Goal: Entertainment & Leisure: Consume media (video, audio)

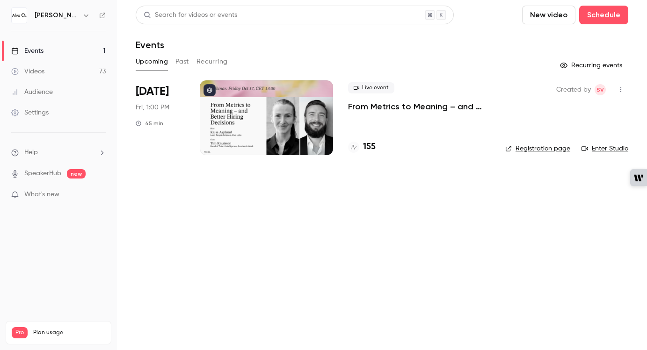
click at [56, 69] on link "Videos 73" at bounding box center [58, 71] width 117 height 21
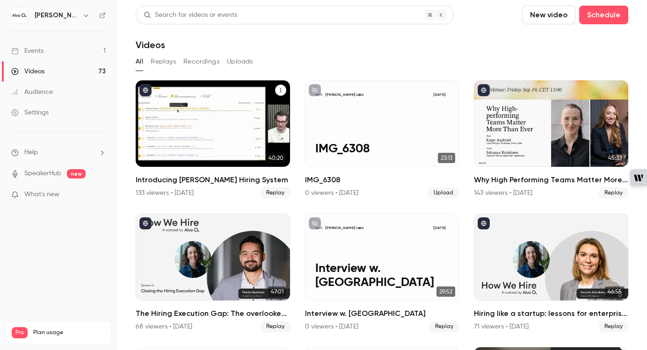
click at [245, 160] on div "Introducing Alva Hiring System" at bounding box center [213, 123] width 154 height 87
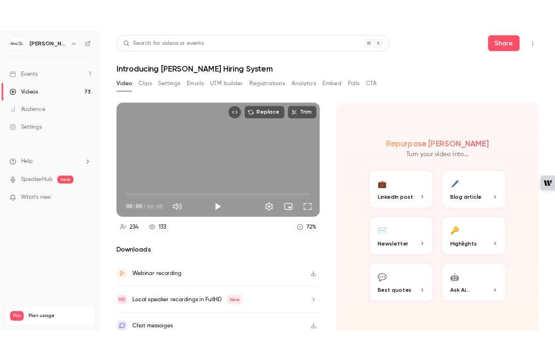
scroll to position [9, 0]
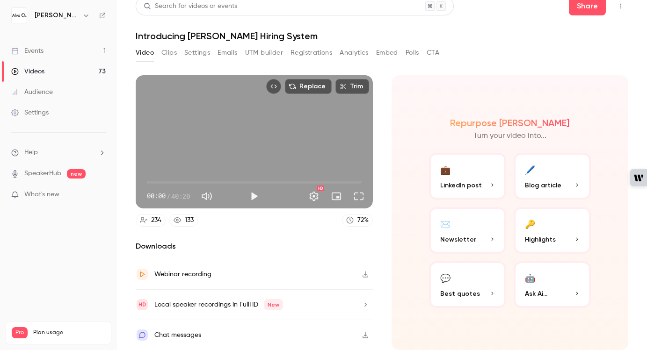
click at [366, 276] on icon "button" at bounding box center [365, 274] width 7 height 7
click at [364, 304] on icon "button" at bounding box center [365, 305] width 7 height 7
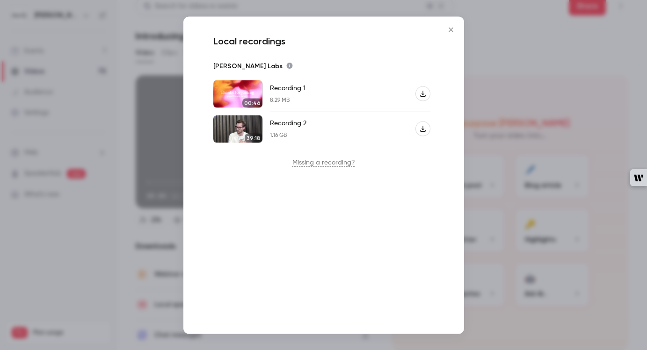
click at [425, 131] on icon "Recording 2" at bounding box center [423, 129] width 6 height 6
click at [421, 94] on icon "Recording 1" at bounding box center [423, 94] width 7 height 7
click at [244, 127] on img "Recording 2" at bounding box center [237, 129] width 49 height 28
click at [450, 30] on icon "Close" at bounding box center [450, 29] width 11 height 7
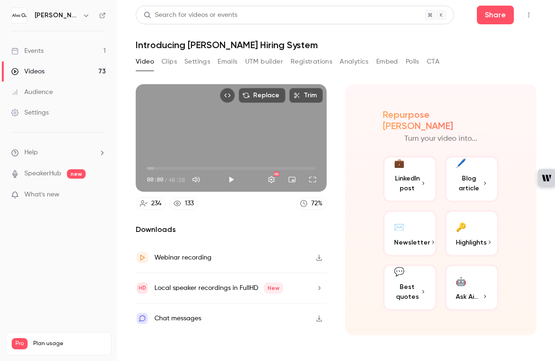
scroll to position [0, 0]
